Goal: Task Accomplishment & Management: Use online tool/utility

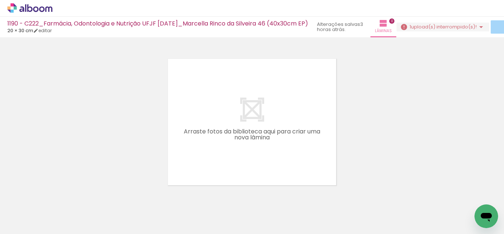
scroll to position [0, 227]
click at [440, 29] on span "upload(s) interrompido(s)!" at bounding box center [444, 26] width 66 height 7
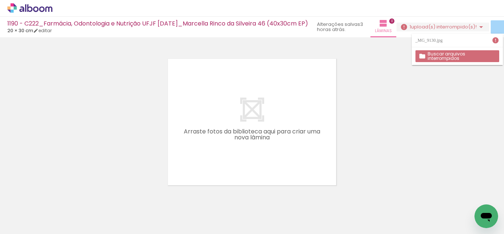
click at [0, 0] on slot "Buscar arquivos interrompidos" at bounding box center [0, 0] width 0 height 0
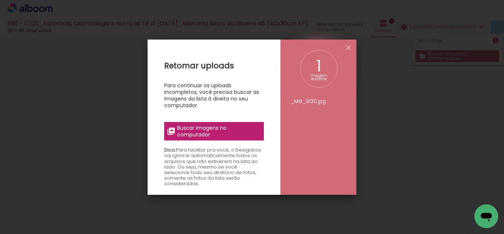
click at [351, 54] on div "1 imagem restante _MG_9130.jpg" at bounding box center [318, 116] width 76 height 155
click at [350, 49] on iron-icon at bounding box center [348, 47] width 9 height 9
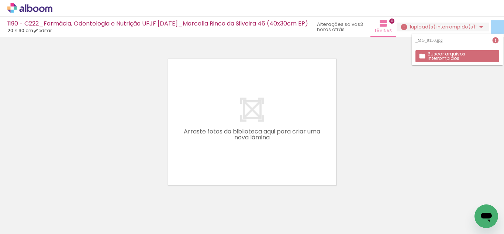
scroll to position [0, 2184]
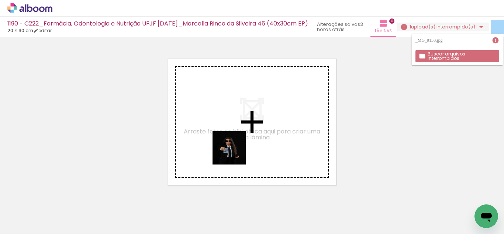
drag, startPoint x: 291, startPoint y: 213, endPoint x: 201, endPoint y: 119, distance: 130.0
click at [201, 119] on quentale-workspace at bounding box center [252, 117] width 504 height 234
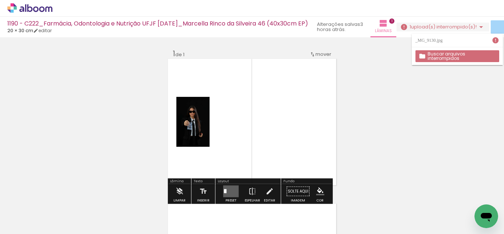
scroll to position [10, 0]
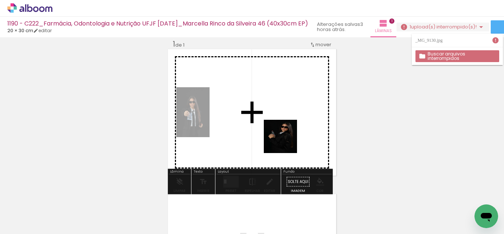
drag, startPoint x: 331, startPoint y: 214, endPoint x: 276, endPoint y: 124, distance: 105.5
click at [276, 124] on quentale-workspace at bounding box center [252, 117] width 504 height 234
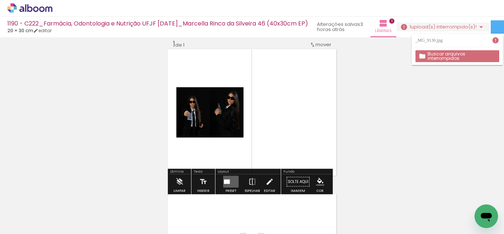
click at [230, 182] on quentale-layouter at bounding box center [230, 182] width 15 height 12
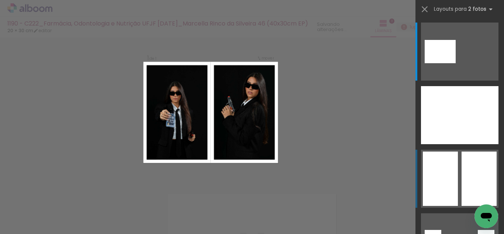
scroll to position [9, 0]
click at [442, 182] on div at bounding box center [440, 178] width 35 height 54
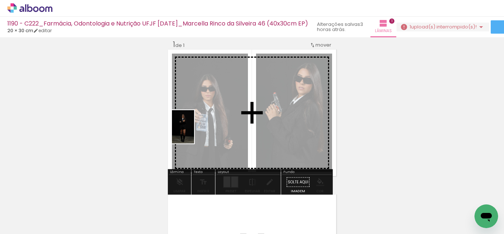
drag, startPoint x: 163, startPoint y: 215, endPoint x: 194, endPoint y: 132, distance: 89.1
click at [194, 132] on quentale-workspace at bounding box center [252, 117] width 504 height 234
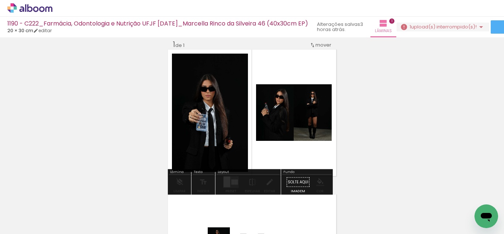
drag, startPoint x: 199, startPoint y: 213, endPoint x: 221, endPoint y: 201, distance: 25.1
click at [213, 225] on div at bounding box center [204, 208] width 22 height 33
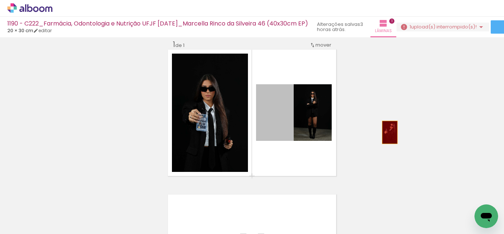
drag, startPoint x: 277, startPoint y: 127, endPoint x: 317, endPoint y: 151, distance: 46.4
click at [389, 130] on div "Inserir lâmina 1 de 1" at bounding box center [252, 176] width 504 height 290
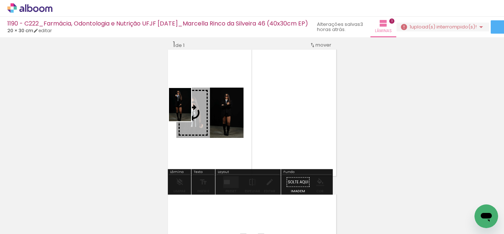
drag, startPoint x: 211, startPoint y: 216, endPoint x: 191, endPoint y: 110, distance: 107.8
click at [191, 110] on quentale-workspace at bounding box center [252, 117] width 504 height 234
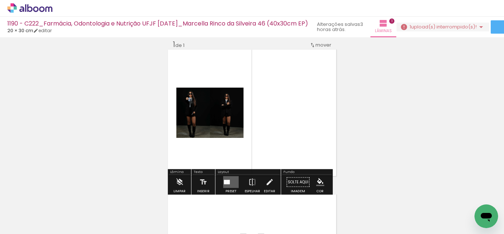
click at [233, 179] on quentale-layouter at bounding box center [230, 182] width 15 height 12
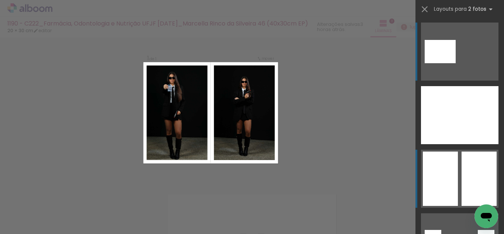
drag, startPoint x: 455, startPoint y: 178, endPoint x: 373, endPoint y: 178, distance: 81.9
click at [452, 178] on div at bounding box center [440, 178] width 35 height 54
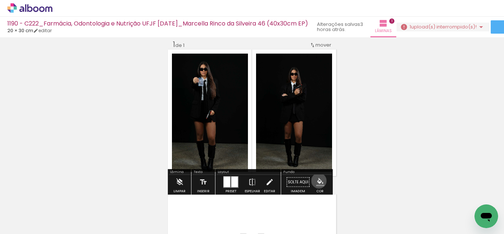
click at [316, 180] on iron-icon "color picker" at bounding box center [320, 182] width 8 height 8
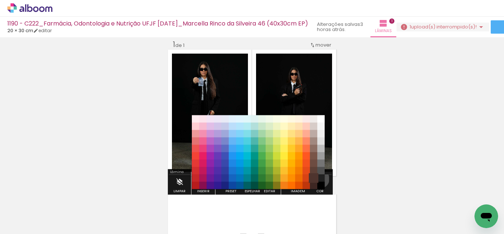
click at [317, 179] on paper-item "#4e342e" at bounding box center [313, 177] width 7 height 7
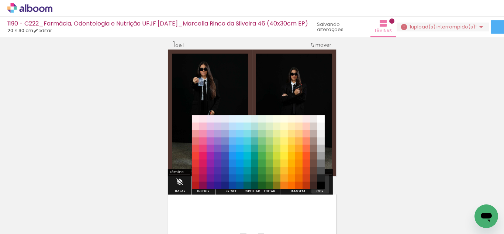
click at [317, 179] on iron-icon "color picker" at bounding box center [320, 182] width 8 height 8
click at [321, 184] on paper-item "#000000" at bounding box center [320, 185] width 7 height 7
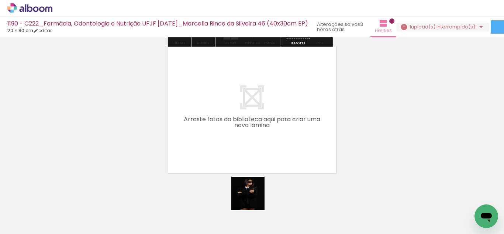
drag, startPoint x: 256, startPoint y: 206, endPoint x: 236, endPoint y: 136, distance: 72.9
click at [236, 136] on quentale-workspace at bounding box center [252, 117] width 504 height 234
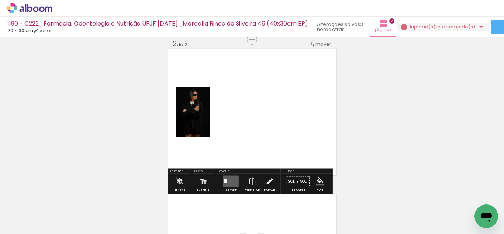
scroll to position [154, 0]
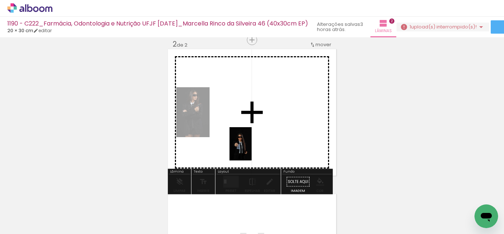
drag, startPoint x: 284, startPoint y: 215, endPoint x: 252, endPoint y: 149, distance: 73.3
click at [252, 149] on quentale-workspace at bounding box center [252, 117] width 504 height 234
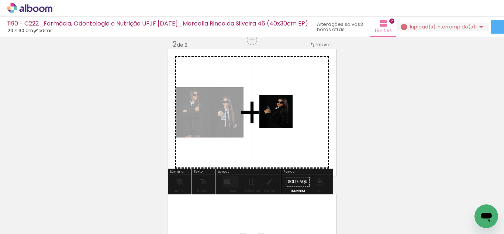
drag, startPoint x: 331, startPoint y: 219, endPoint x: 282, endPoint y: 117, distance: 113.7
click at [282, 117] on quentale-workspace at bounding box center [252, 117] width 504 height 234
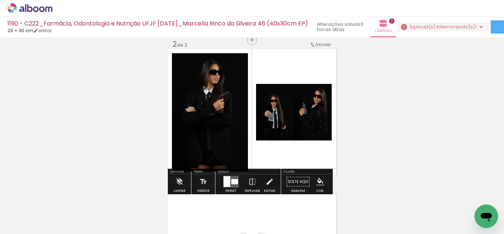
click at [232, 182] on div at bounding box center [232, 181] width 3 height 5
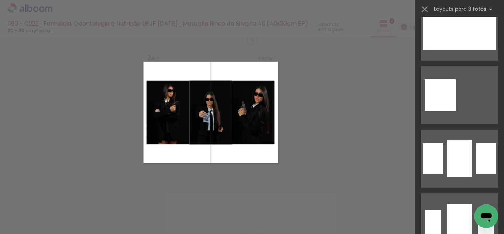
scroll to position [627, 0]
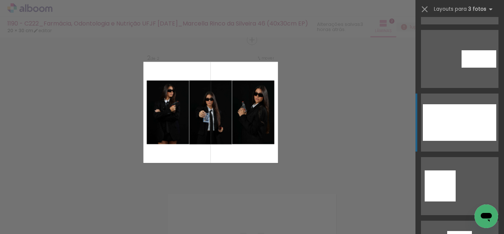
click at [452, 108] on div at bounding box center [459, 122] width 25 height 37
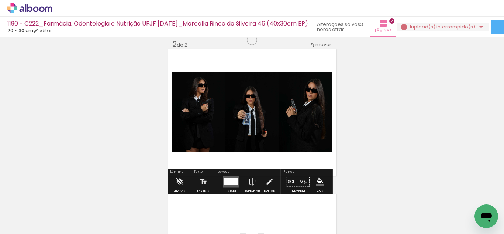
click at [319, 179] on iron-icon "color picker" at bounding box center [320, 181] width 8 height 8
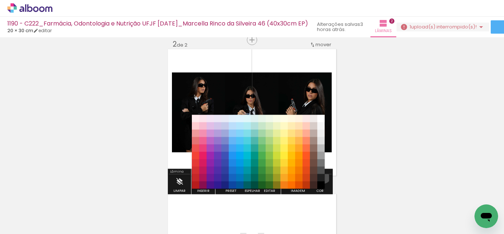
click at [321, 176] on paper-item "#212121" at bounding box center [320, 177] width 7 height 7
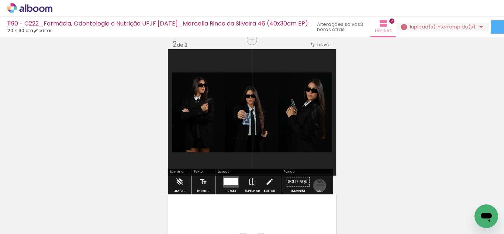
click at [317, 185] on iron-icon "color picker" at bounding box center [320, 181] width 8 height 8
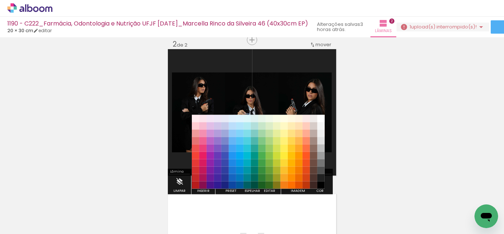
click at [319, 185] on paper-item "#000000" at bounding box center [320, 184] width 7 height 7
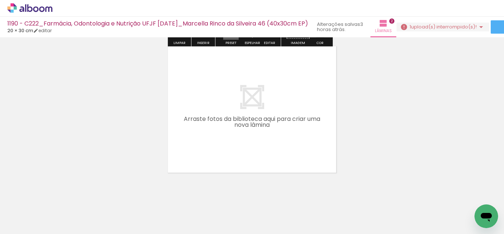
scroll to position [313, 0]
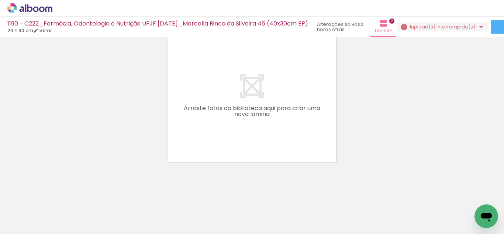
click at [33, 213] on input "Todas as fotos" at bounding box center [21, 211] width 28 height 6
click at [0, 0] on slot "Não utilizadas" at bounding box center [0, 0] width 0 height 0
type input "Não utilizadas"
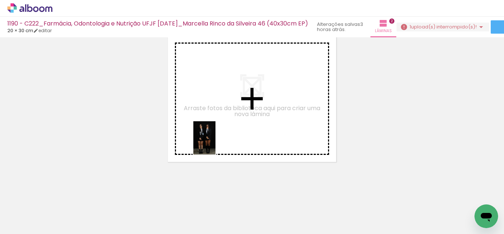
drag, startPoint x: 243, startPoint y: 220, endPoint x: 215, endPoint y: 143, distance: 81.1
click at [215, 143] on quentale-workspace at bounding box center [252, 117] width 504 height 234
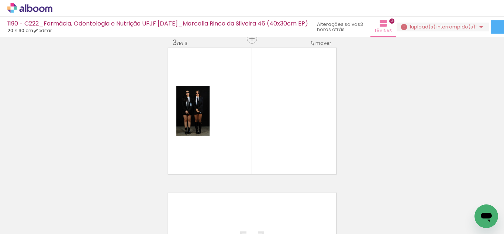
scroll to position [299, 0]
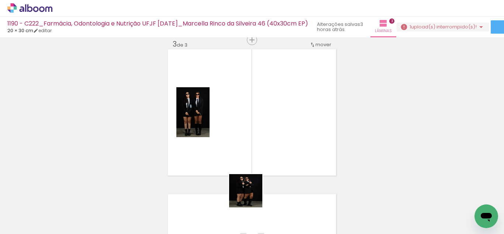
drag, startPoint x: 249, startPoint y: 216, endPoint x: 247, endPoint y: 196, distance: 20.4
click at [250, 141] on quentale-workspace at bounding box center [252, 117] width 504 height 234
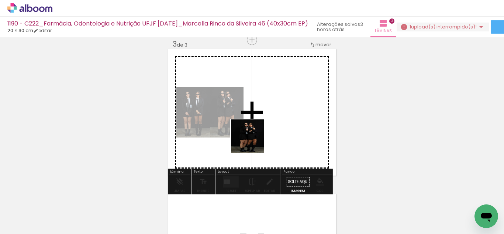
drag, startPoint x: 255, startPoint y: 207, endPoint x: 231, endPoint y: 159, distance: 52.8
click at [248, 129] on quentale-workspace at bounding box center [252, 117] width 504 height 234
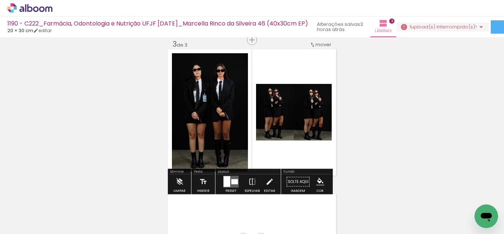
click at [232, 183] on div at bounding box center [232, 181] width 3 height 5
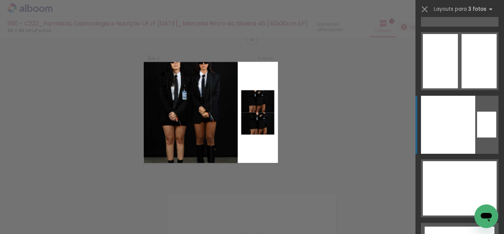
scroll to position [13546, 0]
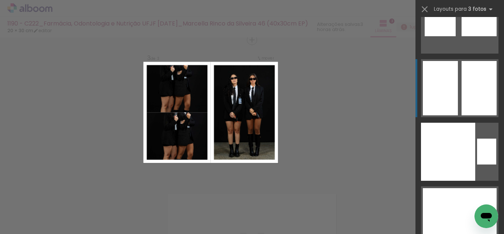
drag, startPoint x: 441, startPoint y: 96, endPoint x: 435, endPoint y: 93, distance: 6.8
click at [435, 93] on div at bounding box center [440, 101] width 35 height 27
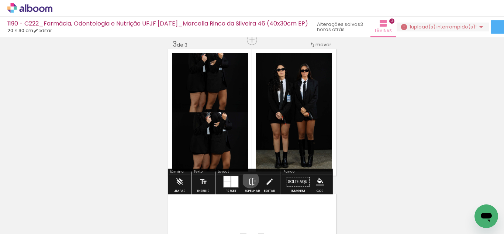
click at [249, 179] on iron-icon at bounding box center [252, 181] width 8 height 15
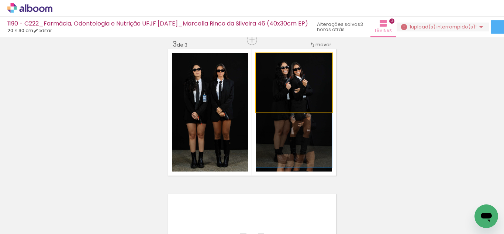
drag, startPoint x: 283, startPoint y: 81, endPoint x: 292, endPoint y: 111, distance: 30.9
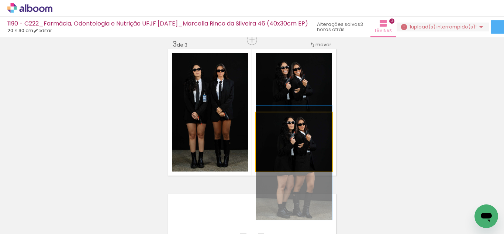
drag, startPoint x: 289, startPoint y: 150, endPoint x: 294, endPoint y: 171, distance: 21.5
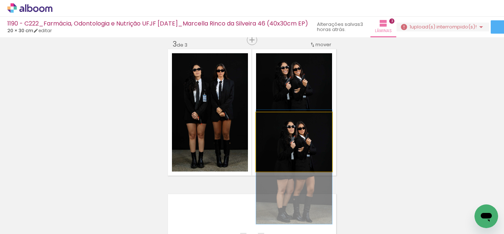
drag, startPoint x: 292, startPoint y: 154, endPoint x: 293, endPoint y: 158, distance: 4.1
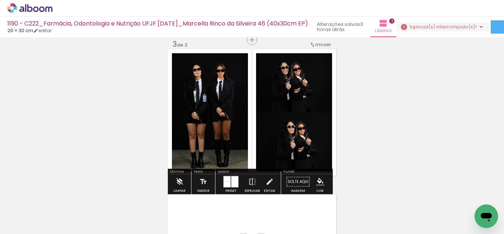
click at [321, 180] on iron-icon "color picker" at bounding box center [320, 181] width 8 height 8
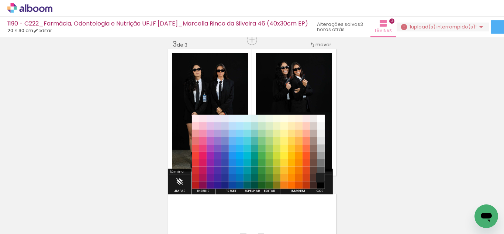
click at [324, 175] on paper-item "#212121" at bounding box center [320, 177] width 7 height 7
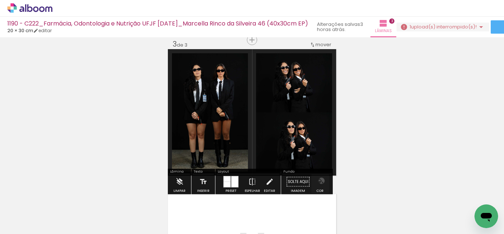
click at [319, 180] on iron-icon "color picker" at bounding box center [320, 181] width 8 height 8
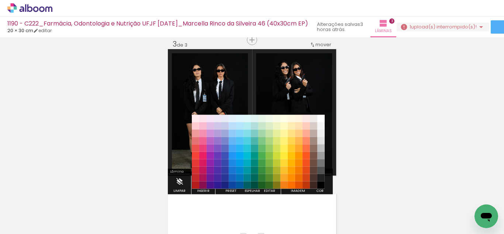
click at [321, 186] on paper-item "#000000" at bounding box center [320, 184] width 7 height 7
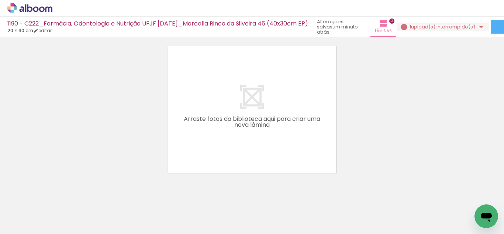
scroll to position [0, 1984]
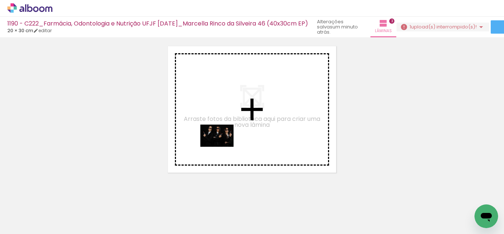
drag, startPoint x: 193, startPoint y: 211, endPoint x: 223, endPoint y: 145, distance: 72.8
click at [223, 145] on quentale-workspace at bounding box center [252, 117] width 504 height 234
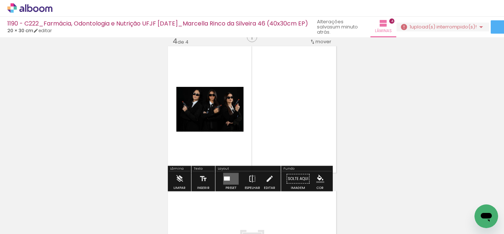
scroll to position [444, 0]
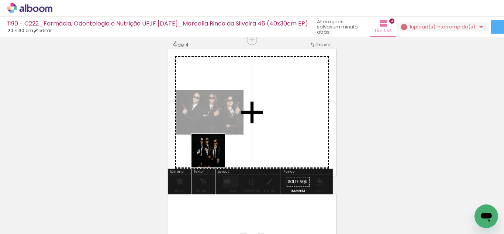
drag, startPoint x: 208, startPoint y: 213, endPoint x: 208, endPoint y: 170, distance: 42.8
click at [204, 146] on quentale-workspace at bounding box center [252, 117] width 504 height 234
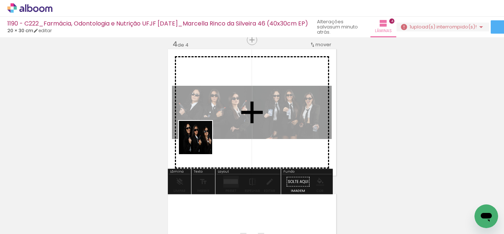
drag, startPoint x: 241, startPoint y: 206, endPoint x: 200, endPoint y: 142, distance: 75.5
click at [200, 142] on quentale-workspace at bounding box center [252, 117] width 504 height 234
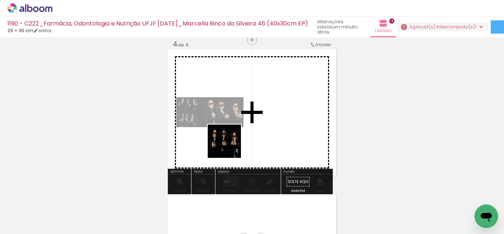
drag, startPoint x: 207, startPoint y: 208, endPoint x: 225, endPoint y: 173, distance: 40.3
click at [232, 133] on quentale-workspace at bounding box center [252, 117] width 504 height 234
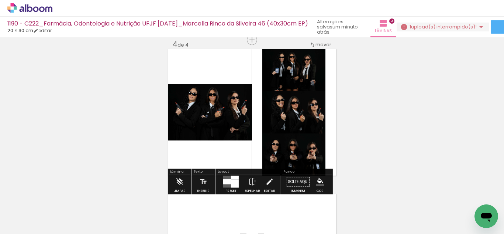
click at [225, 179] on div at bounding box center [227, 181] width 8 height 5
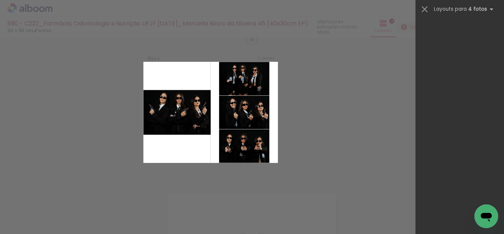
scroll to position [23457, 0]
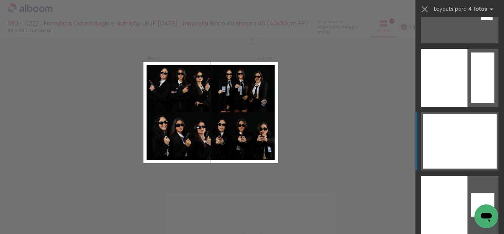
click at [446, 139] on div at bounding box center [441, 127] width 37 height 27
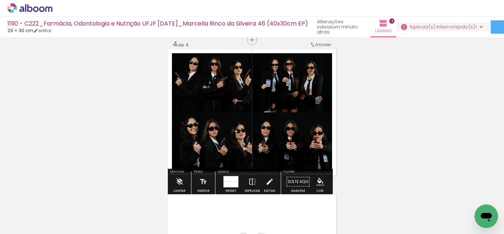
click at [317, 185] on iron-icon "color picker" at bounding box center [320, 181] width 8 height 8
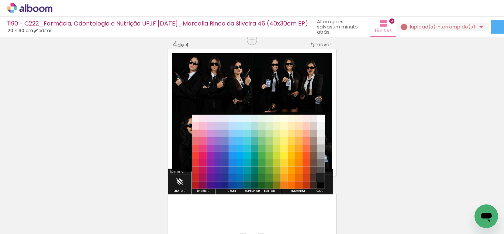
click at [321, 178] on paper-item "#212121" at bounding box center [320, 177] width 7 height 7
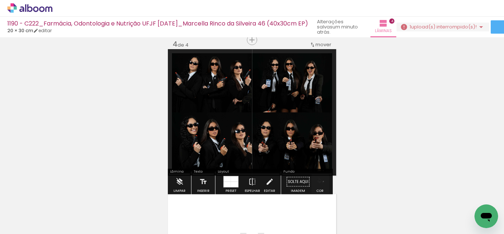
click at [321, 181] on iron-icon "color picker" at bounding box center [320, 181] width 8 height 8
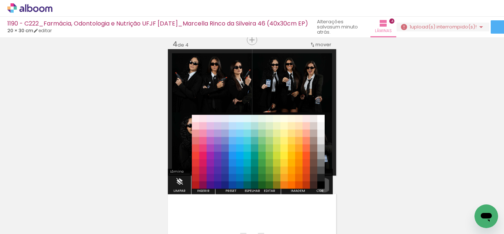
click at [321, 185] on div "#ffebee #ffcdd2 #ef9a9a #e57373 #ef5350 #f44336 #e53935 #d32f2f #c62828 #b71c1c…" at bounding box center [258, 155] width 133 height 74
click at [321, 185] on paper-item "#000000" at bounding box center [320, 184] width 7 height 7
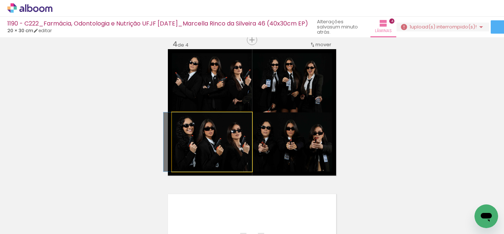
drag, startPoint x: 203, startPoint y: 154, endPoint x: 195, endPoint y: 154, distance: 7.8
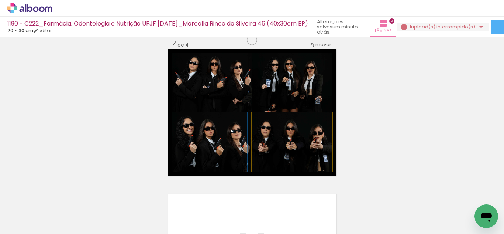
click at [291, 152] on quentale-photo at bounding box center [292, 141] width 80 height 59
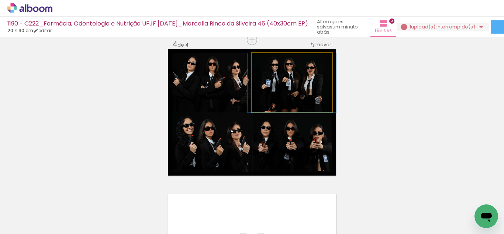
click at [280, 87] on quentale-photo at bounding box center [292, 82] width 80 height 59
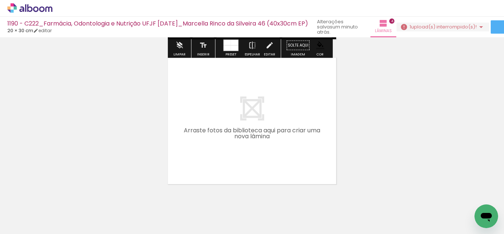
scroll to position [591, 0]
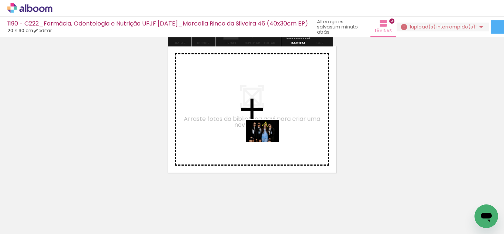
drag, startPoint x: 247, startPoint y: 205, endPoint x: 268, endPoint y: 142, distance: 66.3
click at [268, 142] on quentale-workspace at bounding box center [252, 117] width 504 height 234
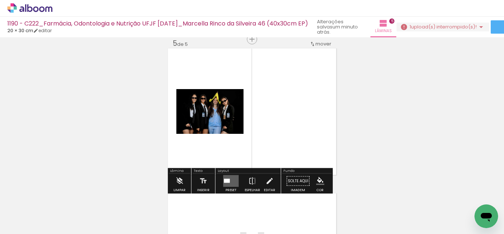
scroll to position [588, 0]
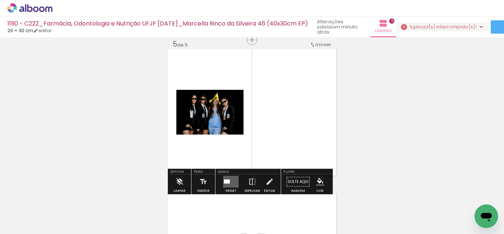
drag, startPoint x: 219, startPoint y: 176, endPoint x: 222, endPoint y: 178, distance: 3.9
click at [222, 178] on paper-button "Preset" at bounding box center [231, 183] width 24 height 19
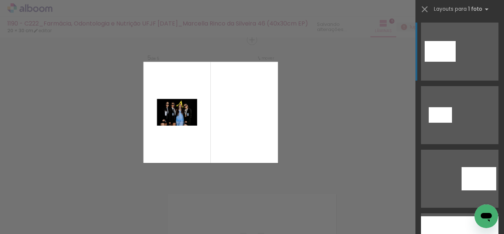
scroll to position [185, 0]
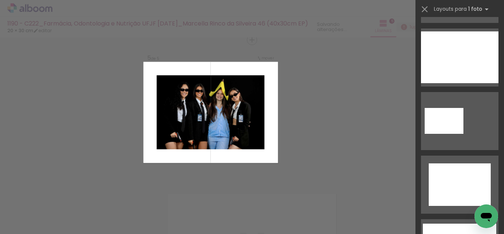
drag, startPoint x: 496, startPoint y: 42, endPoint x: 501, endPoint y: 134, distance: 91.3
click at [0, 0] on slot at bounding box center [0, 0] width 0 height 0
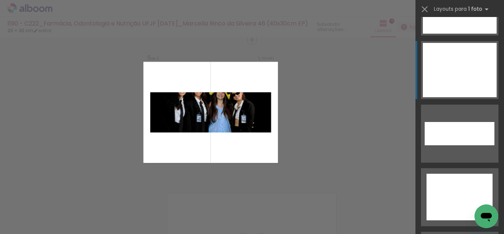
scroll to position [3344, 0]
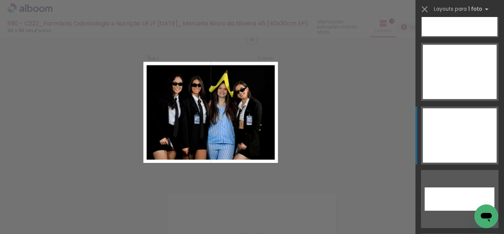
click at [448, 131] on div at bounding box center [460, 135] width 74 height 54
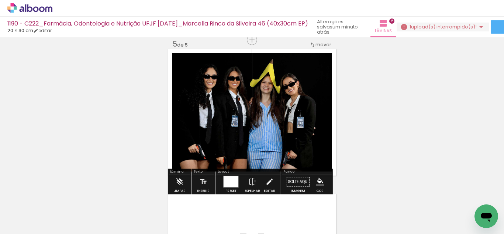
click at [321, 179] on iron-icon "color picker" at bounding box center [320, 181] width 8 height 8
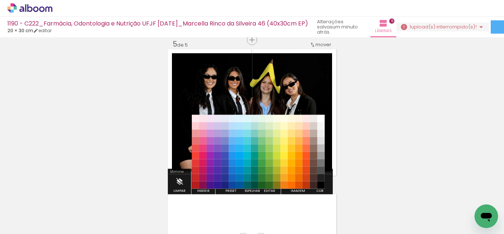
drag, startPoint x: 321, startPoint y: 177, endPoint x: 319, endPoint y: 181, distance: 4.7
click at [320, 177] on paper-item "#212121" at bounding box center [320, 177] width 7 height 7
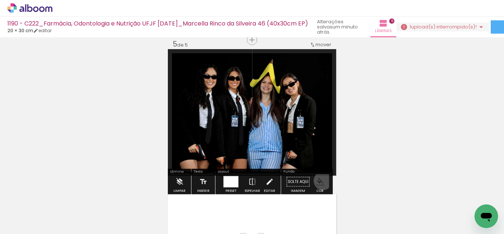
click at [320, 180] on iron-icon "color picker" at bounding box center [320, 181] width 8 height 8
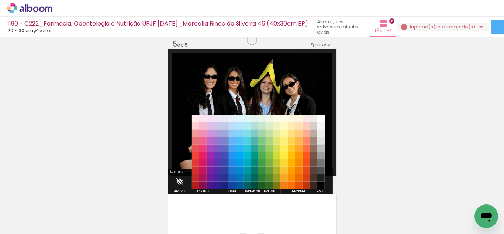
click at [322, 185] on paper-item "#000000" at bounding box center [320, 184] width 7 height 7
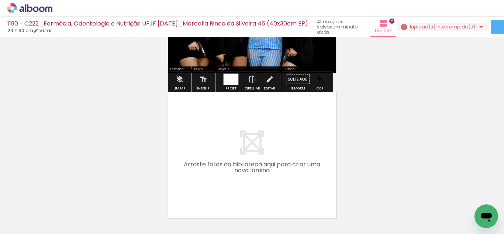
scroll to position [699, 0]
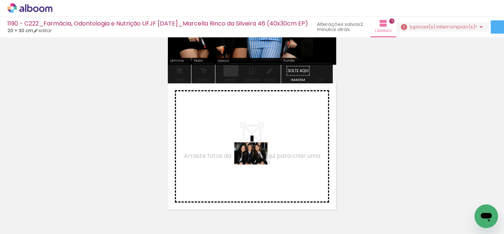
drag, startPoint x: 287, startPoint y: 207, endPoint x: 251, endPoint y: 202, distance: 36.5
click at [256, 164] on quentale-workspace at bounding box center [252, 117] width 504 height 234
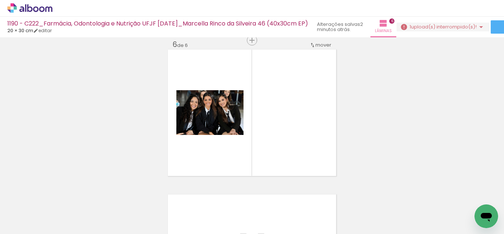
scroll to position [733, 0]
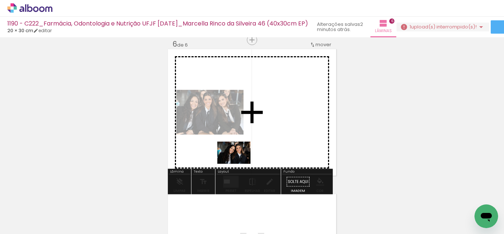
drag, startPoint x: 249, startPoint y: 211, endPoint x: 210, endPoint y: 209, distance: 38.8
click at [234, 155] on quentale-workspace at bounding box center [252, 117] width 504 height 234
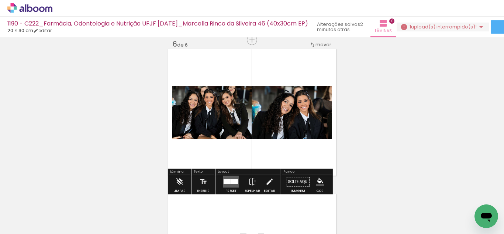
drag, startPoint x: 236, startPoint y: 181, endPoint x: 284, endPoint y: 160, distance: 52.4
click at [236, 182] on div at bounding box center [234, 181] width 7 height 5
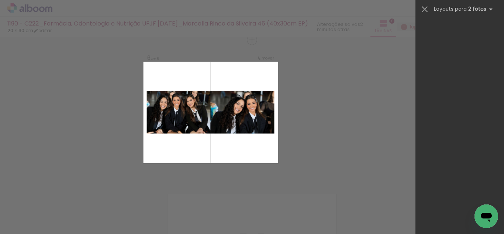
scroll to position [5813, 0]
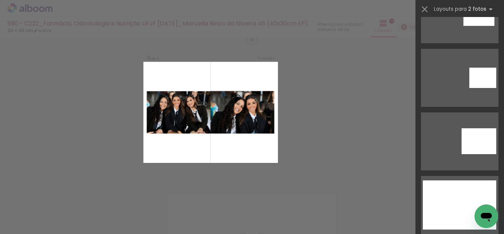
drag, startPoint x: 503, startPoint y: 27, endPoint x: 4, endPoint y: 8, distance: 498.5
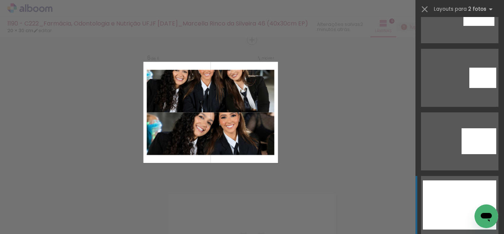
click at [458, 196] on div at bounding box center [459, 192] width 73 height 24
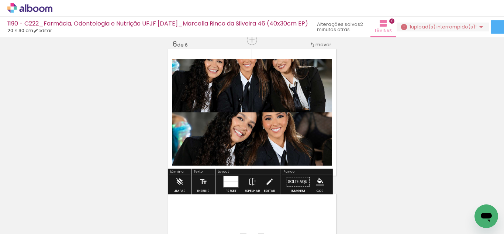
click at [227, 142] on quentale-photo at bounding box center [252, 138] width 160 height 53
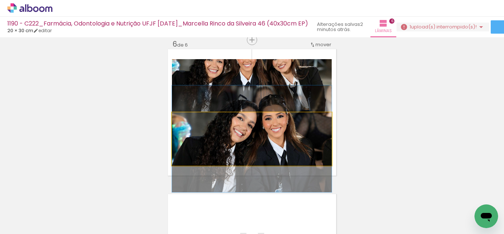
click at [227, 142] on quentale-photo at bounding box center [252, 138] width 160 height 53
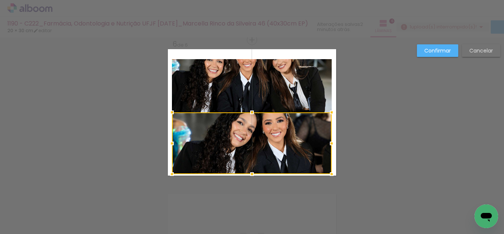
drag, startPoint x: 248, startPoint y: 166, endPoint x: 250, endPoint y: 174, distance: 8.7
click at [250, 174] on div at bounding box center [252, 173] width 15 height 15
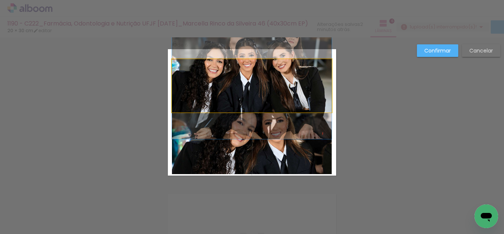
click at [230, 65] on quentale-photo at bounding box center [252, 85] width 160 height 53
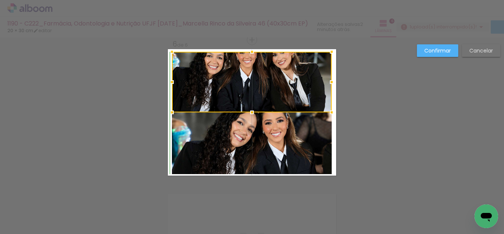
drag, startPoint x: 249, startPoint y: 56, endPoint x: 309, endPoint y: 45, distance: 61.7
click at [250, 47] on div at bounding box center [252, 51] width 15 height 15
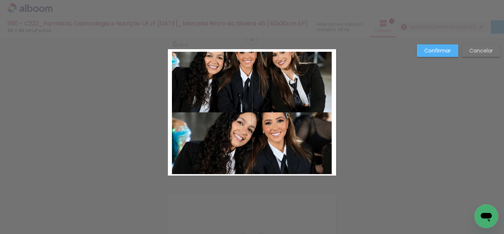
click at [0, 0] on slot "Confirmar" at bounding box center [0, 0] width 0 height 0
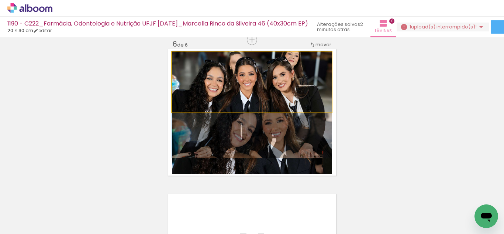
drag, startPoint x: 239, startPoint y: 88, endPoint x: 245, endPoint y: 109, distance: 21.9
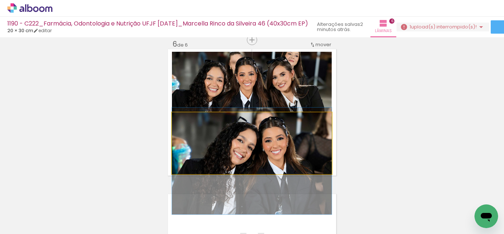
drag, startPoint x: 267, startPoint y: 143, endPoint x: 271, endPoint y: 161, distance: 18.2
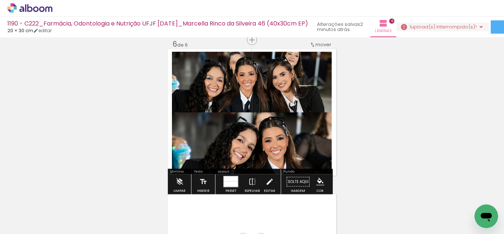
click at [318, 180] on iron-icon "color picker" at bounding box center [320, 181] width 8 height 8
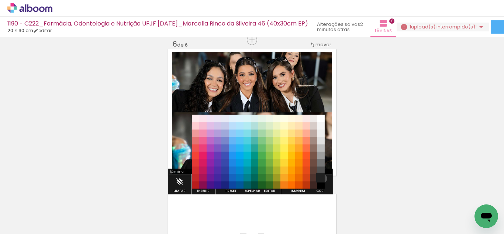
click at [320, 178] on paper-item "#212121" at bounding box center [320, 177] width 7 height 7
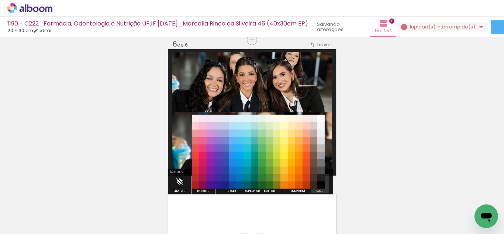
click at [320, 181] on iron-icon "color picker" at bounding box center [320, 181] width 8 height 8
click at [318, 185] on paper-item "#000000" at bounding box center [320, 184] width 7 height 7
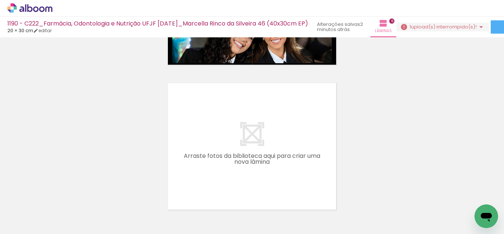
scroll to position [0, 93]
drag, startPoint x: 205, startPoint y: 219, endPoint x: 180, endPoint y: 217, distance: 25.5
click at [205, 219] on quentale-thumb at bounding box center [187, 208] width 41 height 42
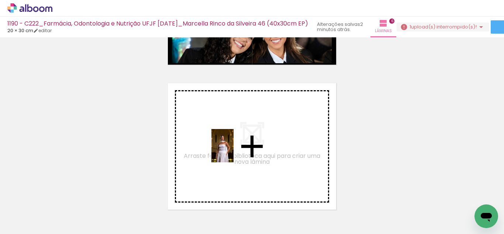
drag, startPoint x: 147, startPoint y: 219, endPoint x: 234, endPoint y: 151, distance: 110.4
click at [234, 151] on quentale-workspace at bounding box center [252, 117] width 504 height 234
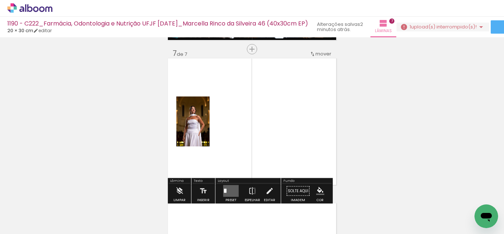
scroll to position [877, 0]
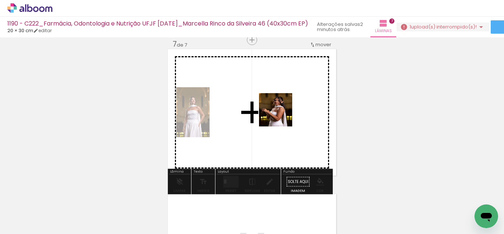
drag, startPoint x: 244, startPoint y: 193, endPoint x: 230, endPoint y: 197, distance: 13.8
click at [282, 93] on quentale-workspace at bounding box center [252, 117] width 504 height 234
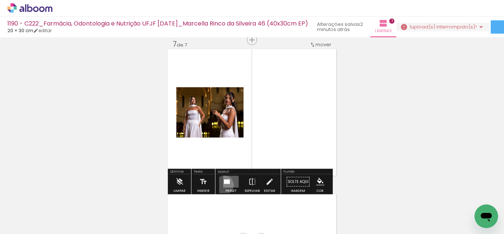
click at [223, 185] on quentale-layouter at bounding box center [230, 182] width 15 height 12
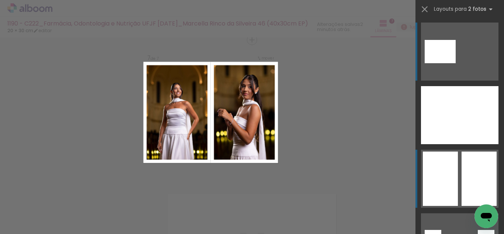
click at [443, 185] on div at bounding box center [440, 178] width 35 height 54
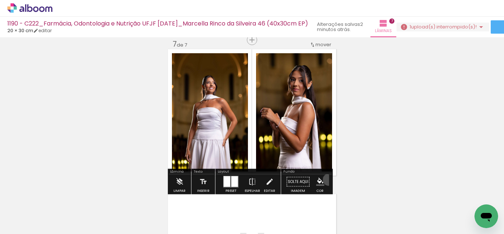
click at [326, 179] on paper-button "Cor" at bounding box center [320, 183] width 18 height 19
click at [320, 180] on iron-icon "color picker" at bounding box center [320, 181] width 8 height 8
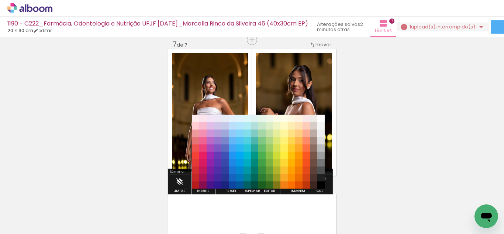
click at [322, 178] on paper-item "#212121" at bounding box center [320, 177] width 7 height 7
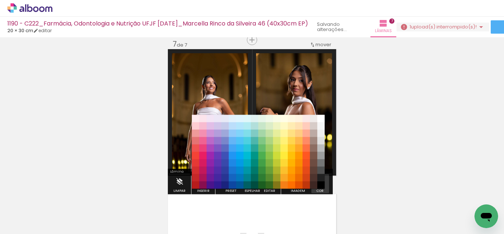
click at [314, 186] on paper-menu-button "#ffebee #ffcdd2 #ef9a9a #e57373 #ef5350 #f44336 #e53935 #d32f2f #c62828 #b71c1c…" at bounding box center [320, 182] width 14 height 14
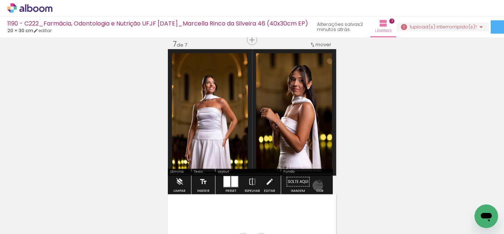
click at [316, 185] on iron-icon "color picker" at bounding box center [320, 181] width 8 height 8
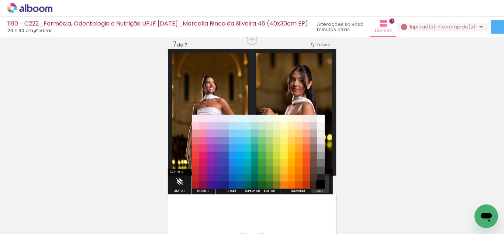
click at [320, 181] on div "#ffebee #ffcdd2 #ef9a9a #e57373 #ef5350 #f44336 #e53935 #d32f2f #c62828 #b71c1c…" at bounding box center [258, 155] width 133 height 74
click at [320, 182] on paper-item "#000000" at bounding box center [320, 184] width 7 height 7
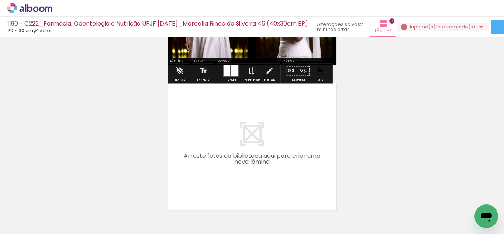
drag, startPoint x: 232, startPoint y: 207, endPoint x: 237, endPoint y: 184, distance: 24.0
click at [237, 184] on quentale-workspace at bounding box center [252, 117] width 504 height 234
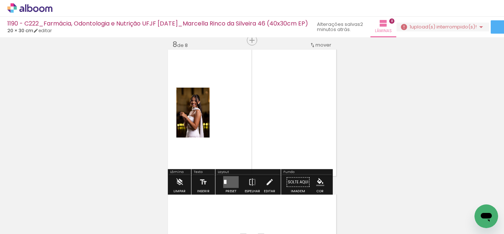
scroll to position [1022, 0]
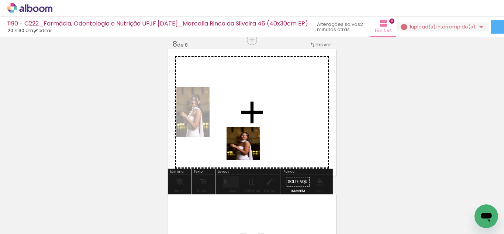
drag, startPoint x: 227, startPoint y: 206, endPoint x: 231, endPoint y: 185, distance: 21.4
click at [249, 148] on quentale-workspace at bounding box center [252, 117] width 504 height 234
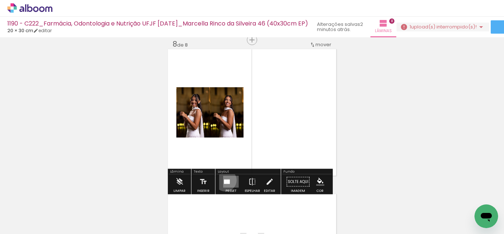
drag, startPoint x: 224, startPoint y: 180, endPoint x: 407, endPoint y: 134, distance: 189.4
click at [224, 179] on div at bounding box center [225, 181] width 3 height 4
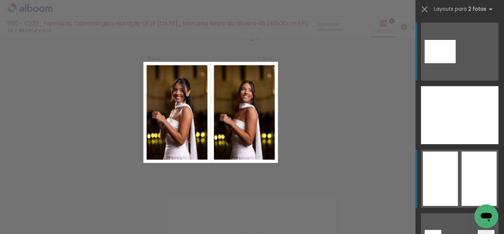
click at [474, 167] on div at bounding box center [479, 178] width 35 height 54
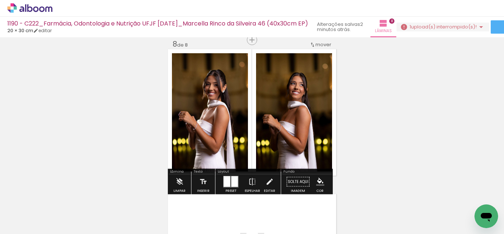
click at [320, 179] on iron-icon "color picker" at bounding box center [320, 181] width 8 height 8
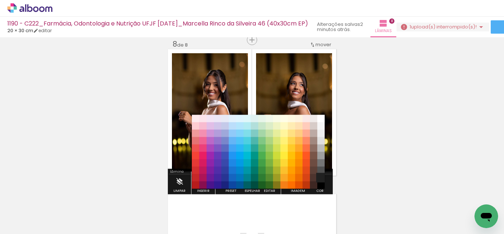
click at [319, 176] on paper-item "#212121" at bounding box center [320, 177] width 7 height 7
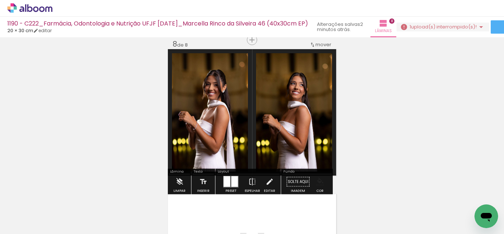
click at [318, 179] on iron-icon "color picker" at bounding box center [320, 181] width 8 height 8
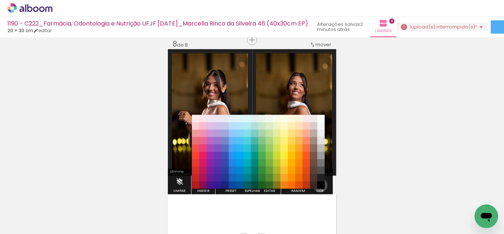
click at [318, 185] on paper-item "#000000" at bounding box center [320, 184] width 7 height 7
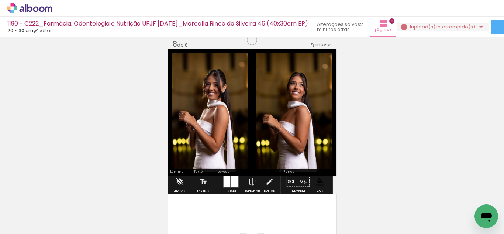
scroll to position [1096, 0]
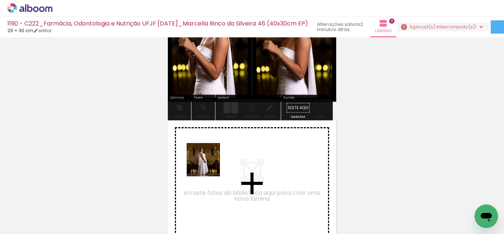
drag, startPoint x: 200, startPoint y: 205, endPoint x: 209, endPoint y: 165, distance: 41.1
click at [209, 165] on quentale-workspace at bounding box center [252, 117] width 504 height 234
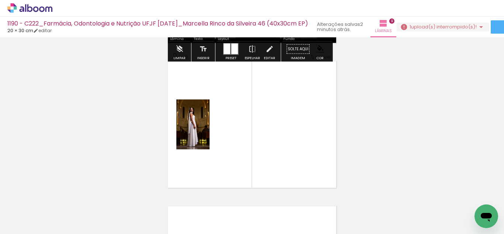
scroll to position [1167, 0]
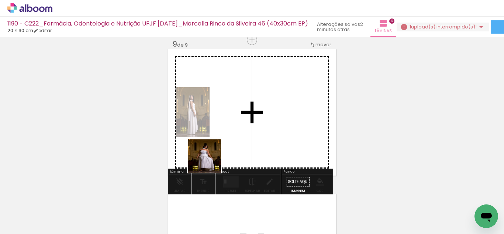
drag, startPoint x: 162, startPoint y: 196, endPoint x: 233, endPoint y: 183, distance: 72.7
click at [227, 143] on quentale-workspace at bounding box center [252, 117] width 504 height 234
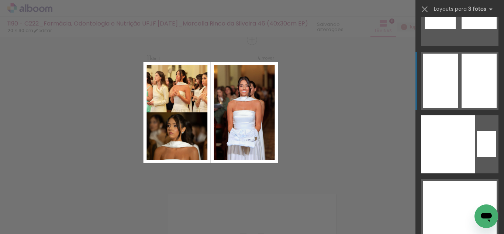
scroll to position [13509, 0]
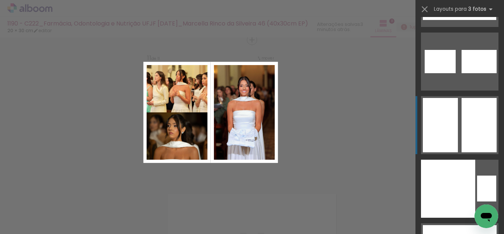
click at [462, 136] on div at bounding box center [479, 125] width 35 height 54
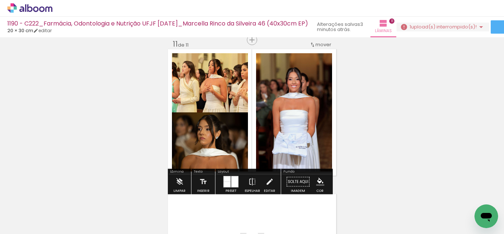
click at [318, 180] on iron-icon "color picker" at bounding box center [320, 181] width 8 height 8
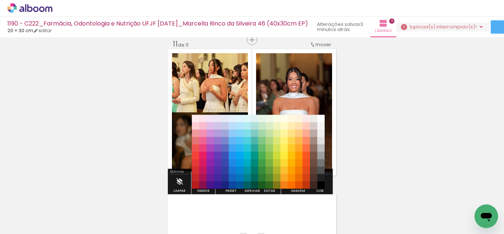
click at [320, 178] on paper-item "#212121" at bounding box center [320, 177] width 7 height 7
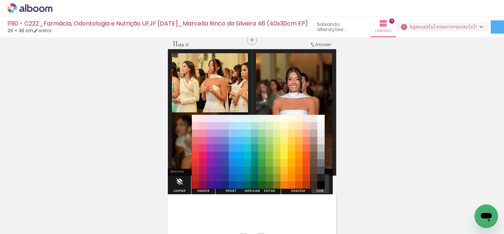
click at [320, 179] on iron-icon "color picker" at bounding box center [320, 181] width 8 height 8
drag, startPoint x: 321, startPoint y: 185, endPoint x: 312, endPoint y: 190, distance: 11.0
click at [320, 186] on paper-item "#000000" at bounding box center [320, 184] width 7 height 7
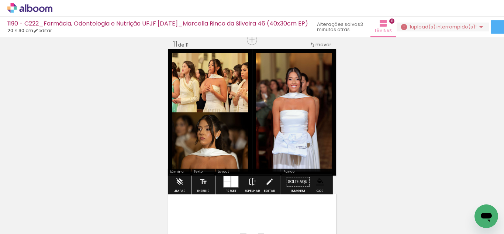
click at [249, 185] on iron-icon at bounding box center [252, 181] width 8 height 15
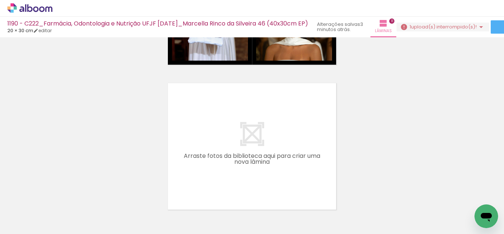
scroll to position [0, 0]
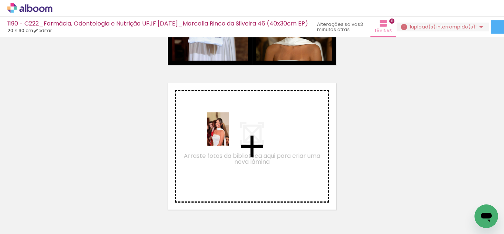
drag, startPoint x: 120, startPoint y: 211, endPoint x: 213, endPoint y: 137, distance: 119.5
click at [213, 137] on quentale-workspace at bounding box center [252, 117] width 504 height 234
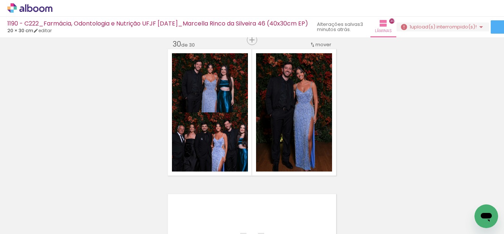
scroll to position [0, 32]
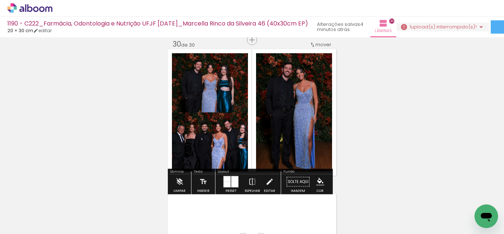
click at [322, 183] on paper-menu-button "#ffebee #ffcdd2 #ef9a9a #e57373 #ef5350 #f44336 #e53935 #d32f2f #c62828 #b71c1c…" at bounding box center [320, 182] width 14 height 14
click at [321, 178] on iron-icon "color picker" at bounding box center [320, 181] width 8 height 8
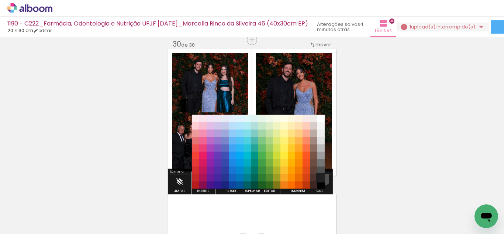
click at [321, 177] on paper-item "#212121" at bounding box center [320, 177] width 7 height 7
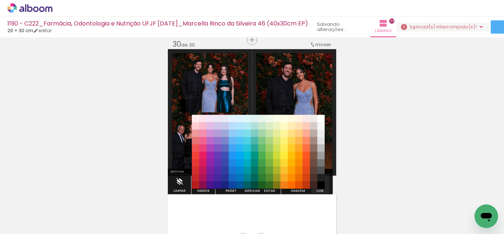
click at [321, 183] on iron-icon "color picker" at bounding box center [320, 181] width 8 height 8
click at [322, 185] on paper-item "#000000" at bounding box center [320, 184] width 7 height 7
